Goal: Transaction & Acquisition: Purchase product/service

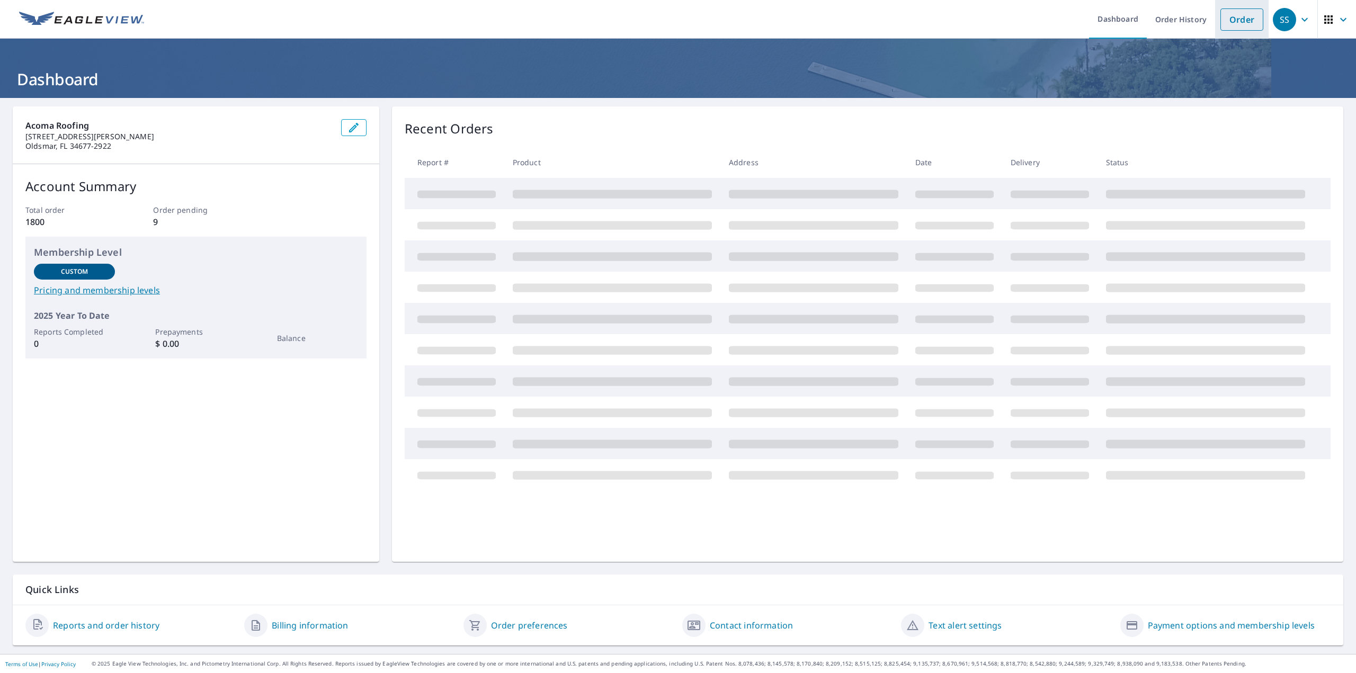
drag, startPoint x: 1222, startPoint y: 14, endPoint x: 1220, endPoint y: 28, distance: 14.5
click at [1223, 14] on link "Order" at bounding box center [1241, 19] width 43 height 22
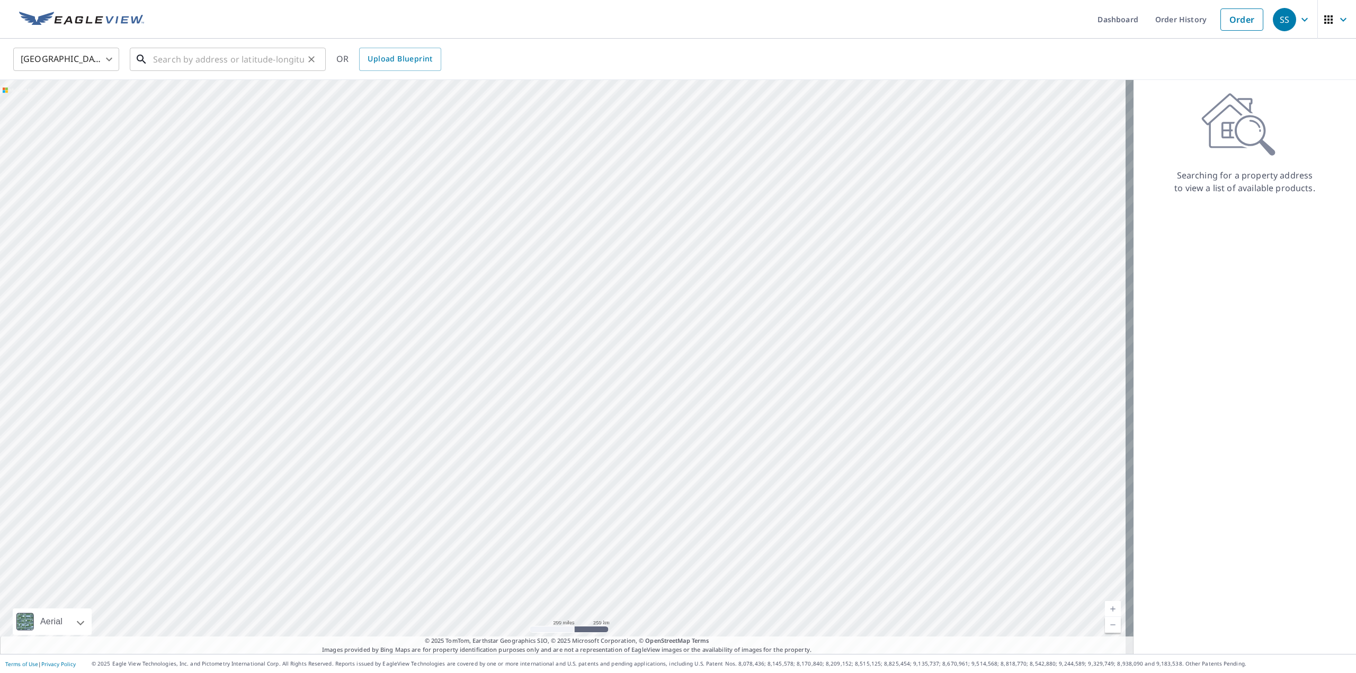
click at [262, 57] on input "text" at bounding box center [228, 59] width 151 height 30
click at [205, 95] on span "[STREET_ADDRESS]" at bounding box center [234, 90] width 166 height 13
type input "[STREET_ADDRESS]"
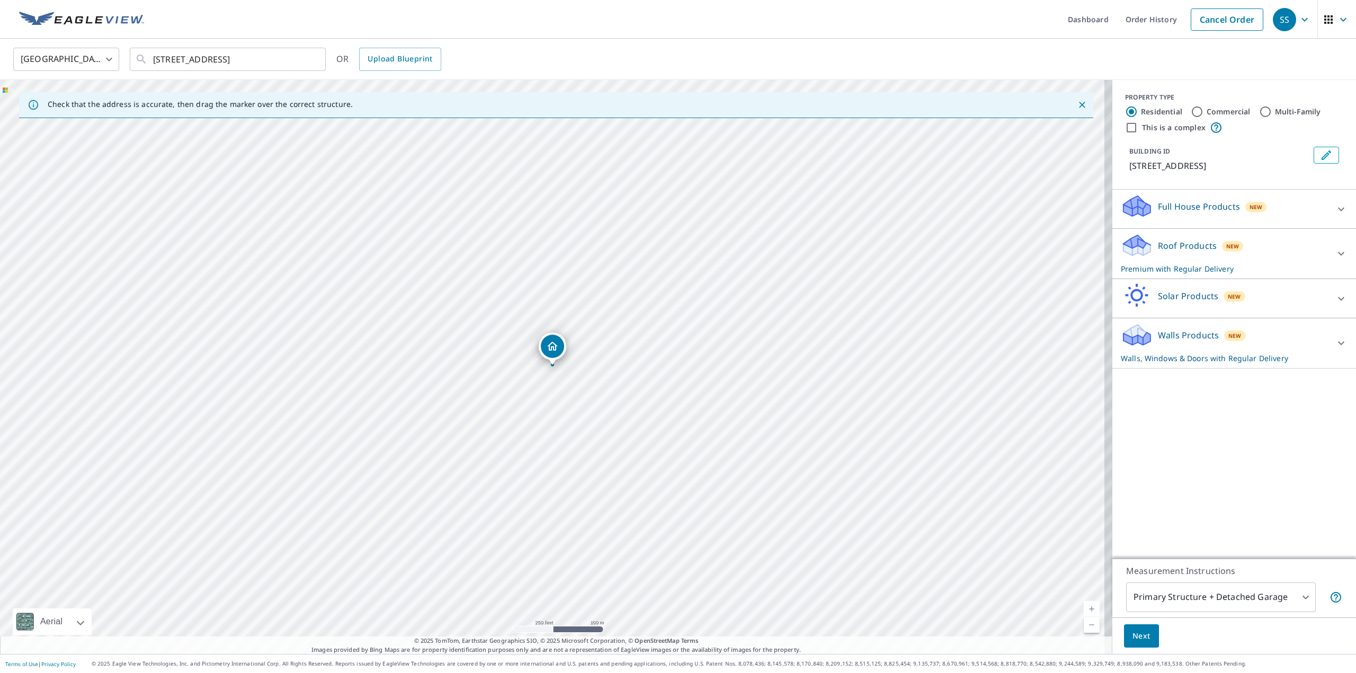
click at [1335, 251] on icon at bounding box center [1341, 253] width 13 height 13
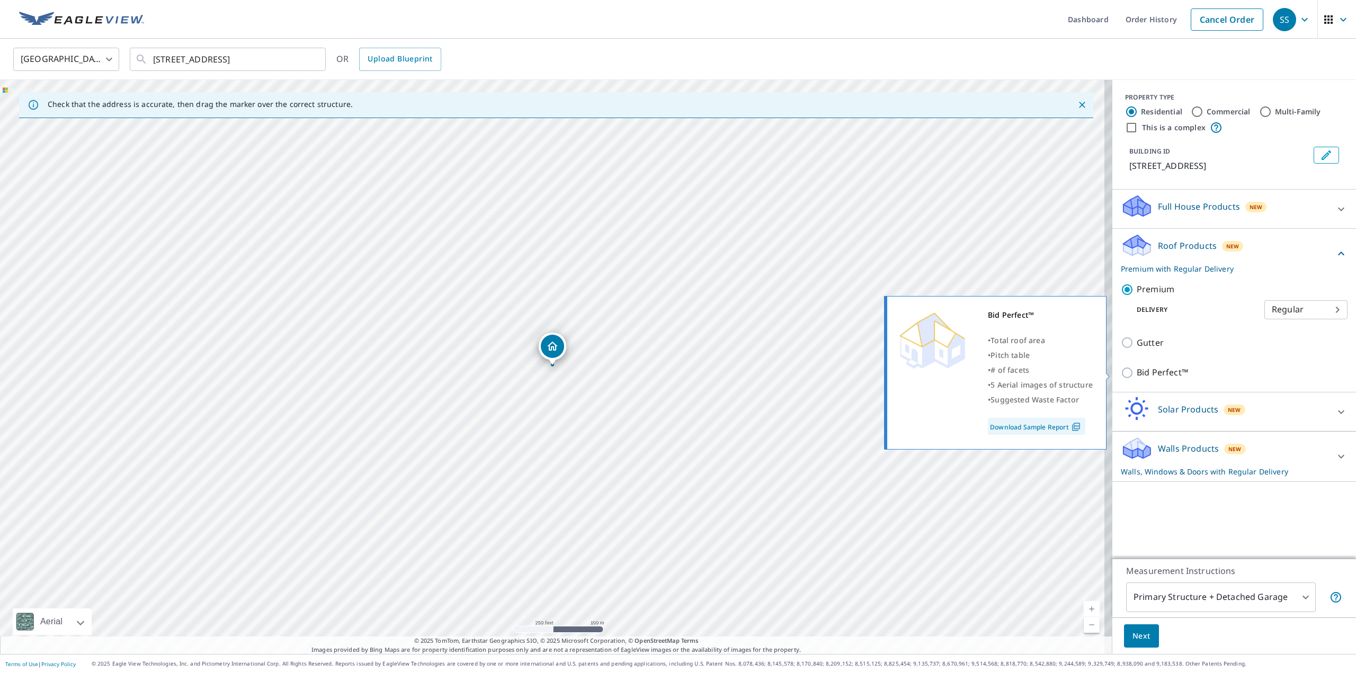
click at [1121, 372] on input "Bid Perfect™" at bounding box center [1129, 373] width 16 height 13
checkbox input "true"
checkbox input "false"
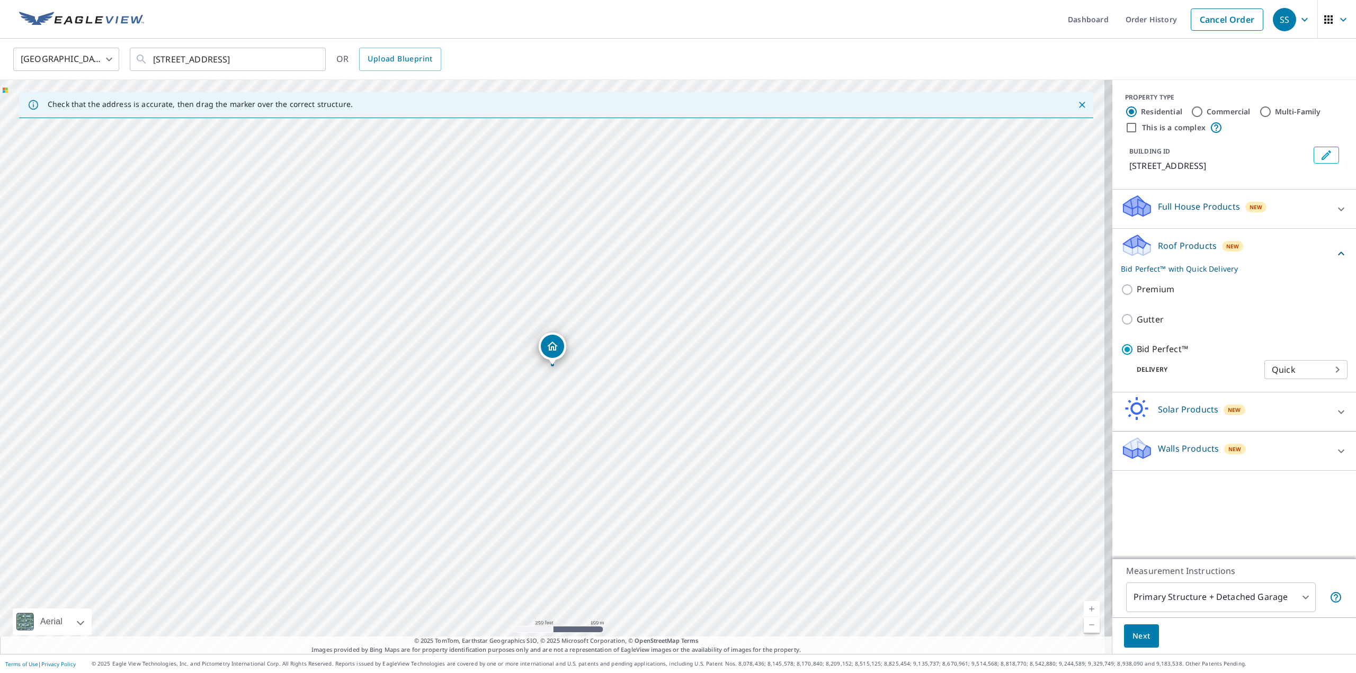
click at [1124, 630] on button "Next" at bounding box center [1141, 636] width 35 height 24
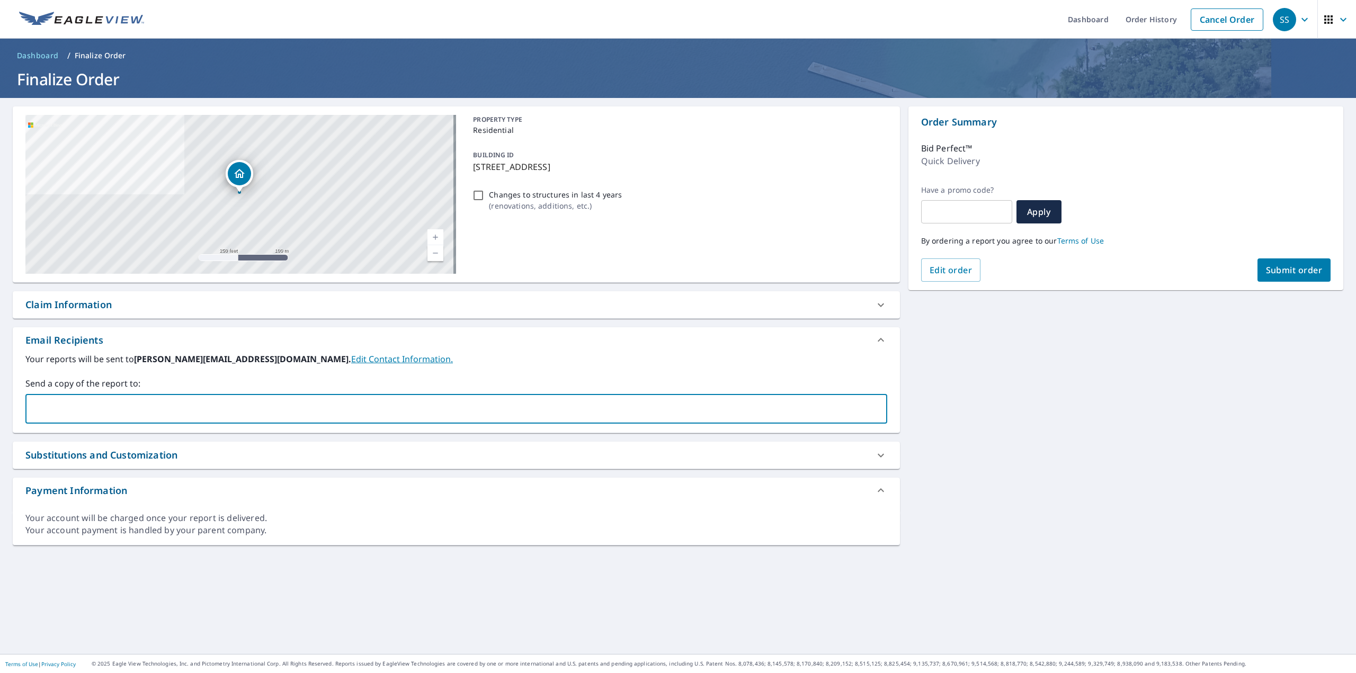
click at [145, 413] on input "text" at bounding box center [448, 409] width 836 height 20
type input "[EMAIL_ADDRESS][DOMAIN_NAME]"
click at [1266, 275] on span "Submit order" at bounding box center [1294, 270] width 57 height 12
checkbox input "true"
